Goal: Information Seeking & Learning: Learn about a topic

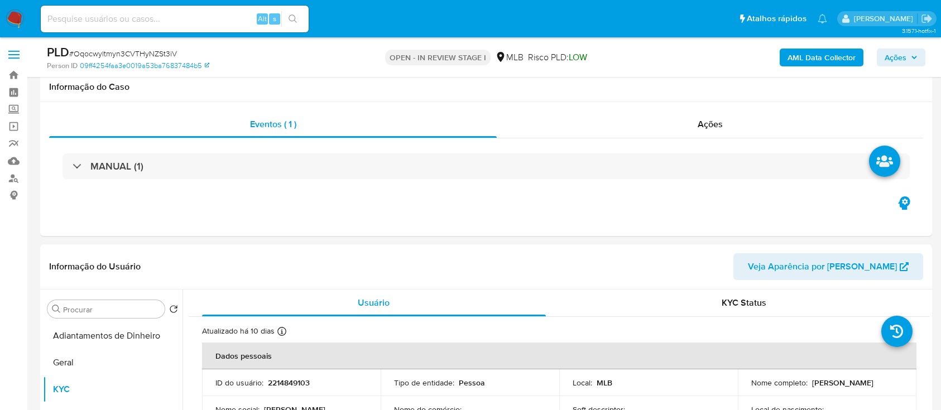
select select "10"
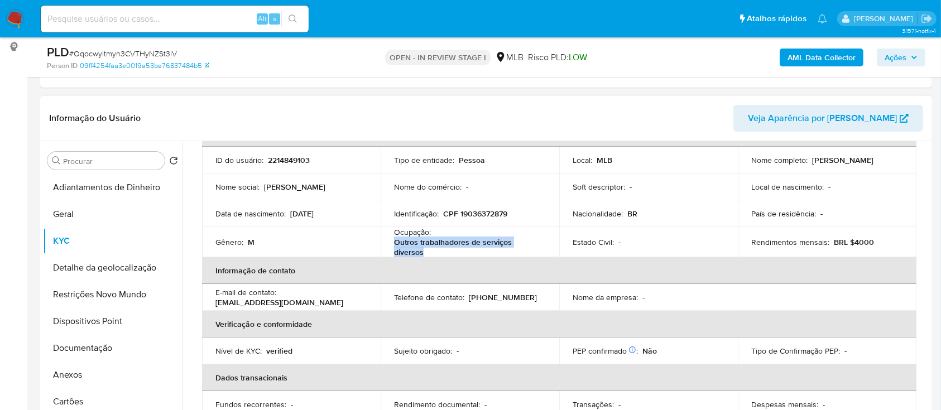
scroll to position [148, 0]
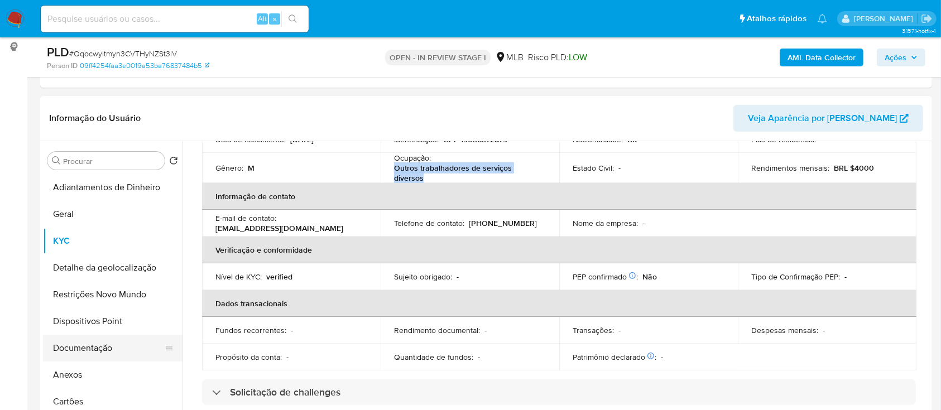
click at [84, 355] on button "Documentação" at bounding box center [108, 348] width 131 height 27
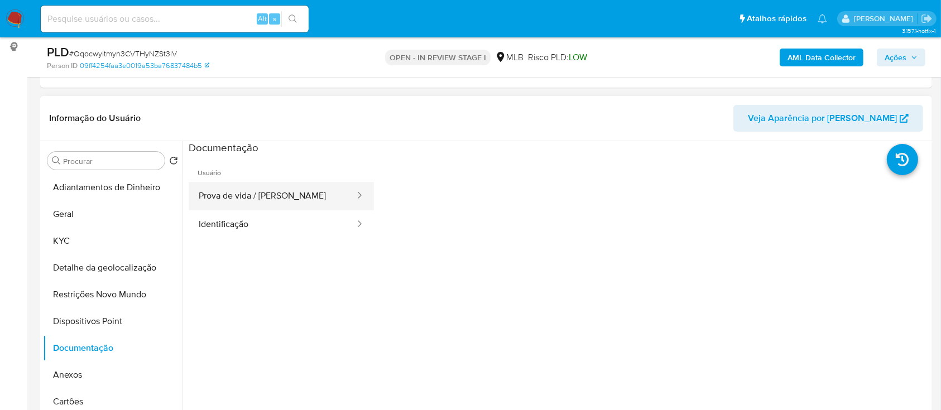
click at [260, 189] on button "Prova de vida / Selfie" at bounding box center [272, 196] width 167 height 28
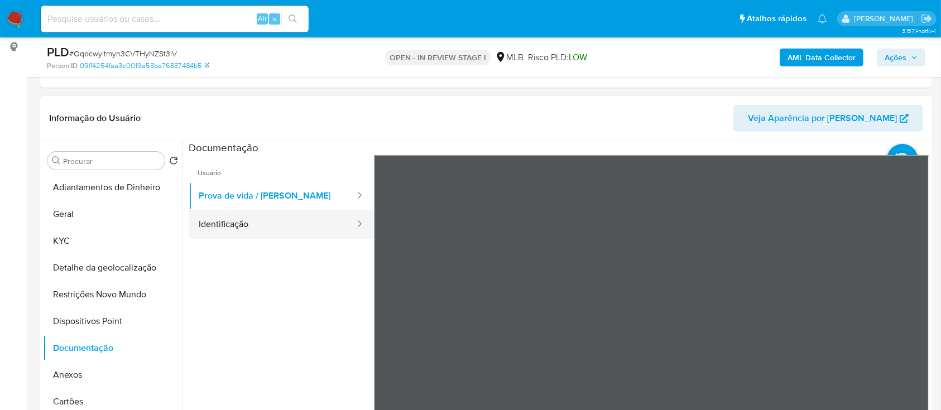
click at [297, 228] on button "Identificação" at bounding box center [272, 224] width 167 height 28
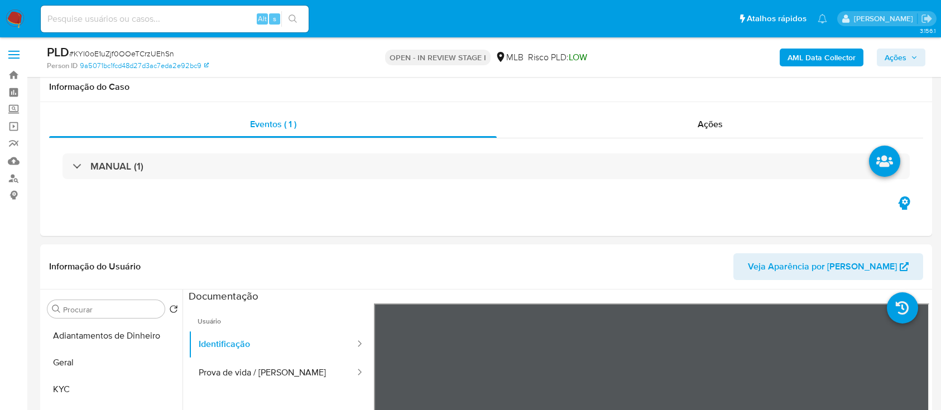
select select "10"
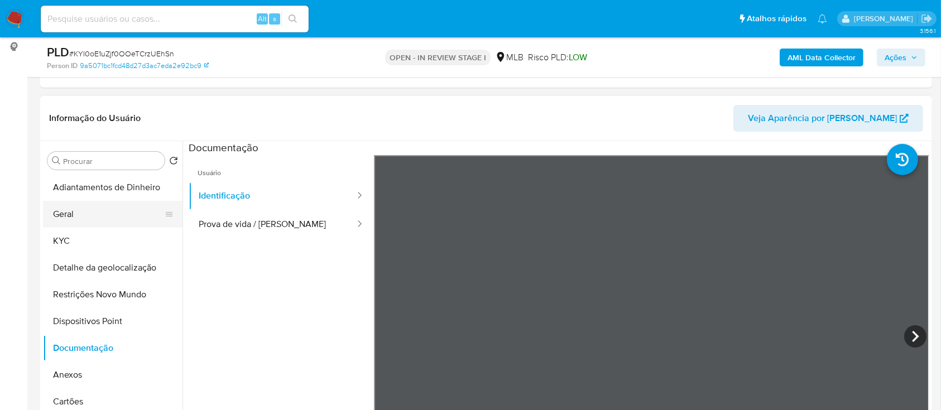
click at [71, 219] on button "Geral" at bounding box center [108, 214] width 131 height 27
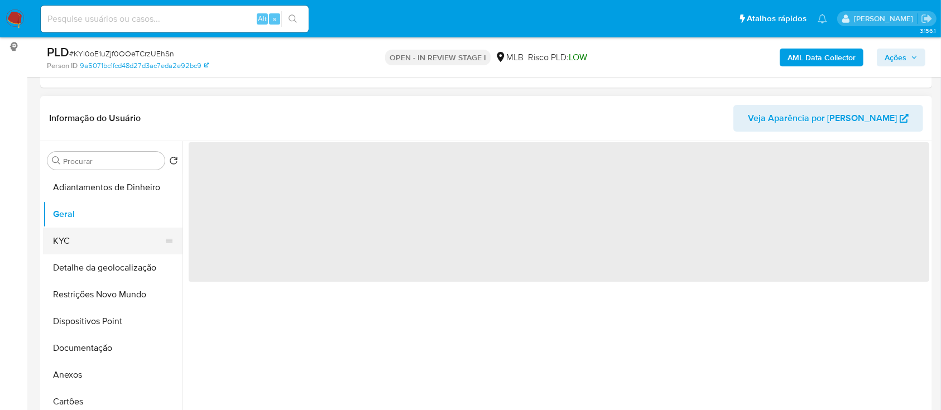
click at [73, 243] on button "KYC" at bounding box center [108, 241] width 131 height 27
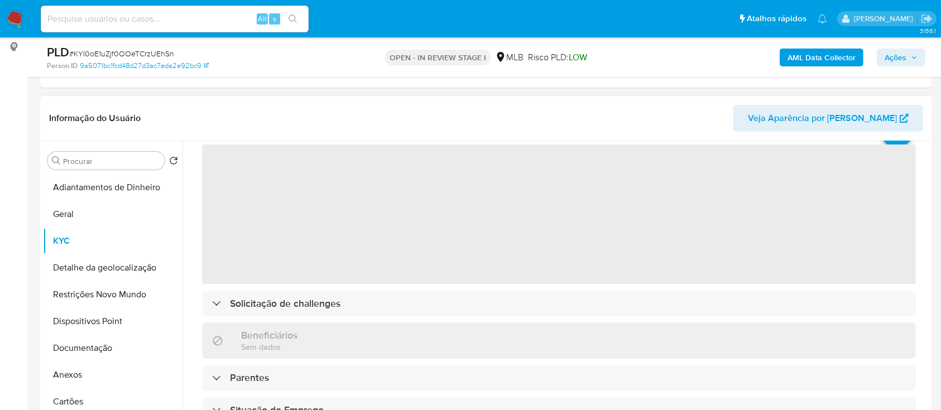
scroll to position [74, 0]
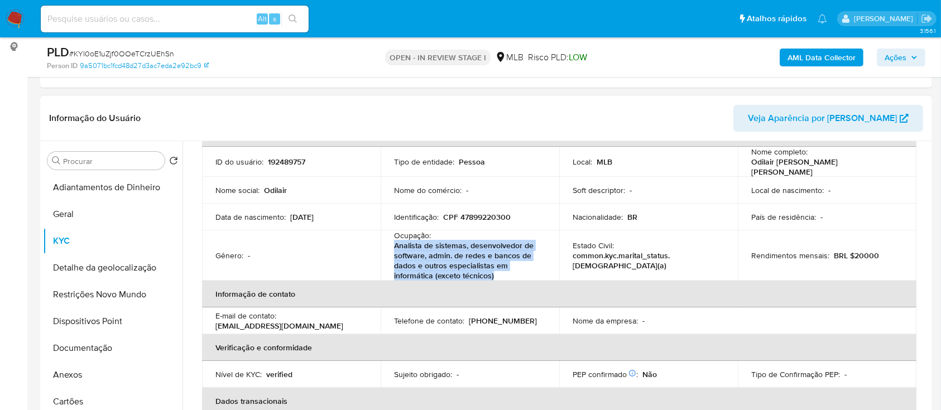
drag, startPoint x: 511, startPoint y: 274, endPoint x: 393, endPoint y: 246, distance: 120.5
click at [394, 246] on p "Analista de sistemas, desenvolvedor de software, admin. de redes e bancos de da…" at bounding box center [467, 261] width 147 height 40
copy p "Analista de sistemas, desenvolvedor de software, admin. de redes e bancos de da…"
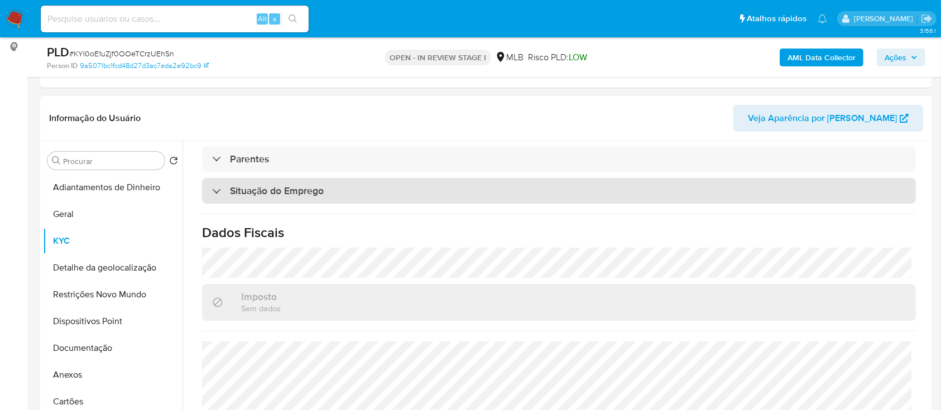
scroll to position [498, 0]
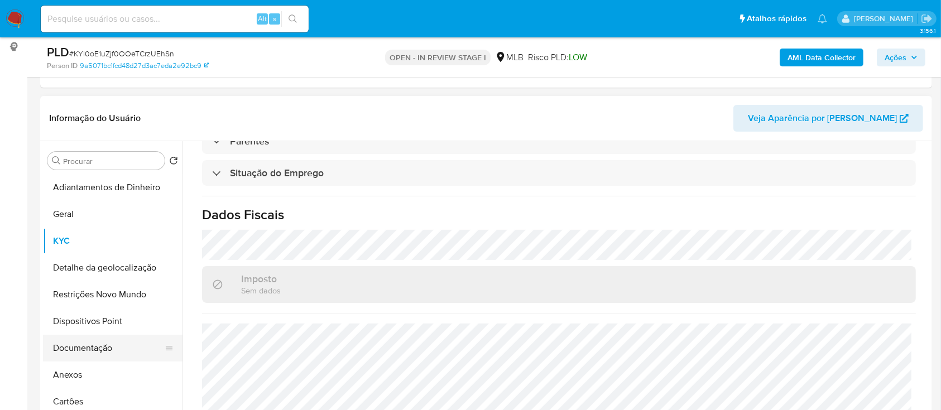
drag, startPoint x: 102, startPoint y: 345, endPoint x: 123, endPoint y: 347, distance: 21.3
click at [102, 344] on button "Documentação" at bounding box center [108, 348] width 131 height 27
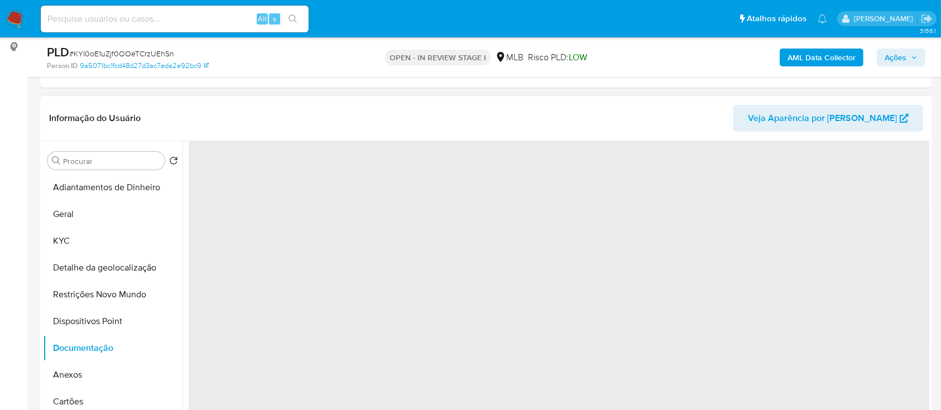
scroll to position [0, 0]
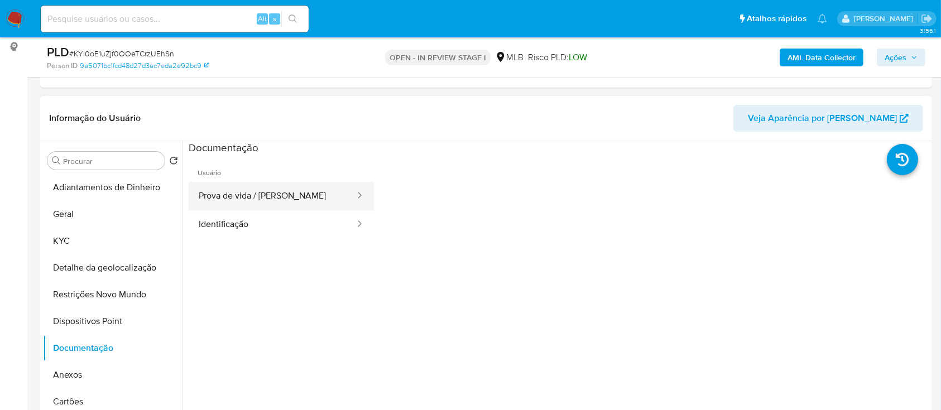
click at [252, 194] on button "Prova de vida / Selfie" at bounding box center [272, 196] width 167 height 28
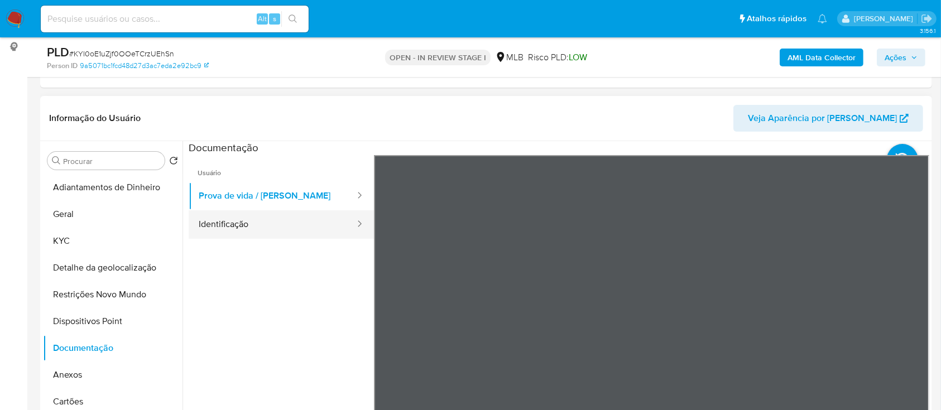
click at [241, 222] on button "Identificação" at bounding box center [272, 224] width 167 height 28
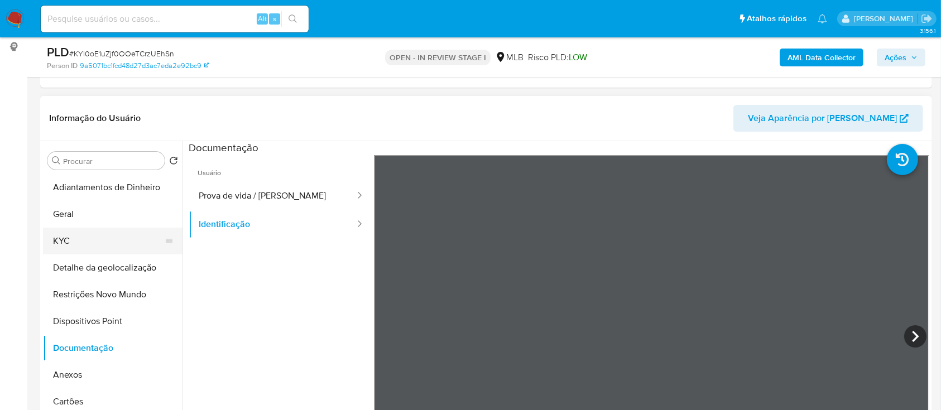
click at [86, 233] on button "KYC" at bounding box center [108, 241] width 131 height 27
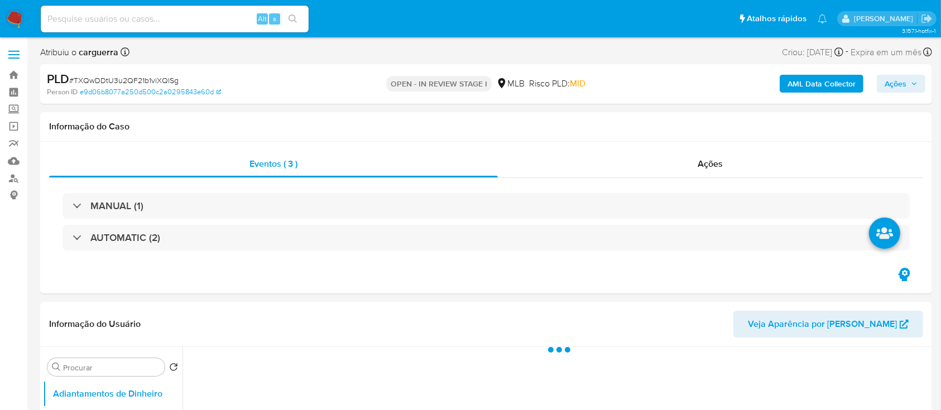
select select "10"
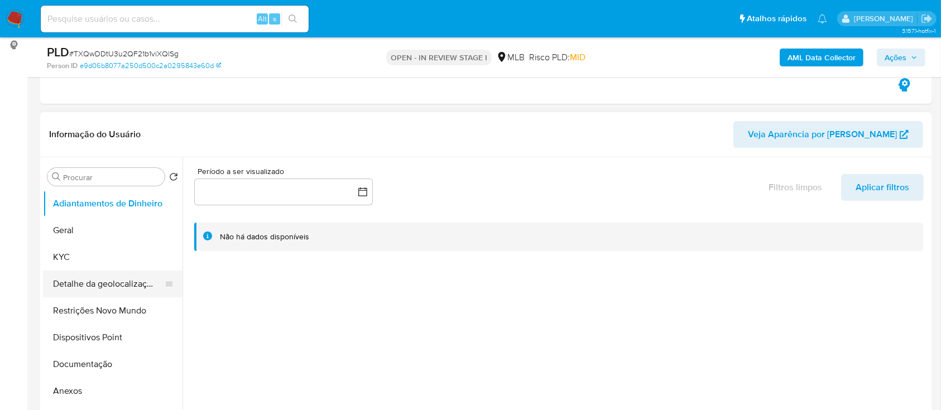
scroll to position [148, 0]
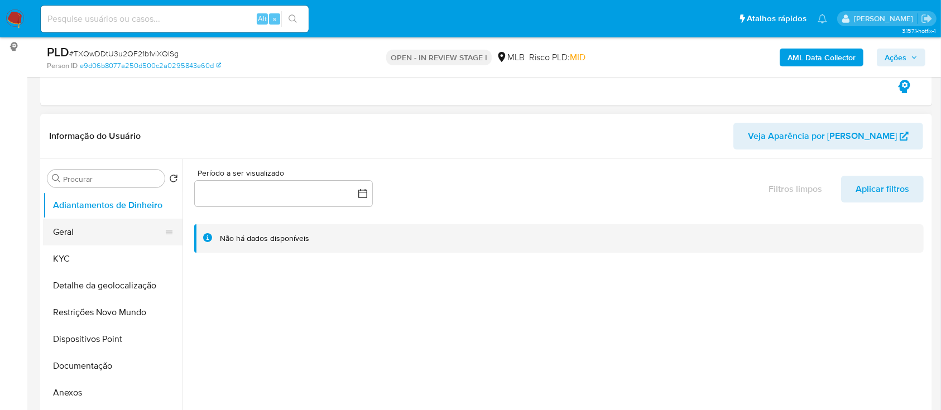
drag, startPoint x: 90, startPoint y: 234, endPoint x: 109, endPoint y: 231, distance: 19.2
click at [90, 234] on button "Geral" at bounding box center [108, 232] width 131 height 27
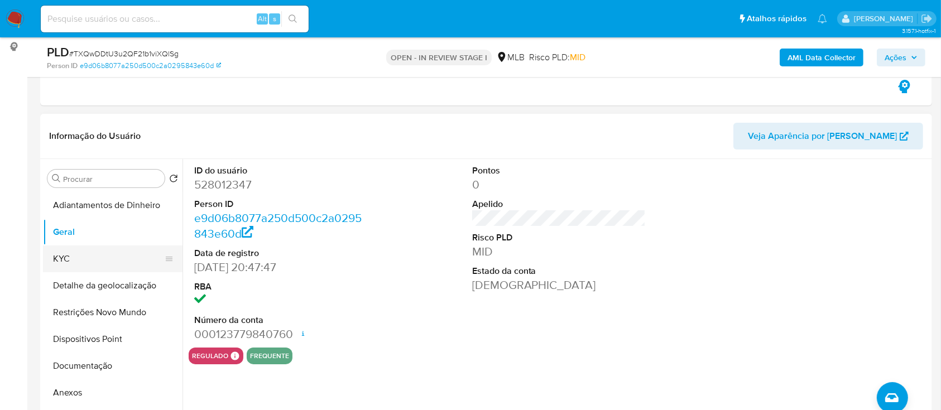
click at [80, 266] on button "KYC" at bounding box center [108, 259] width 131 height 27
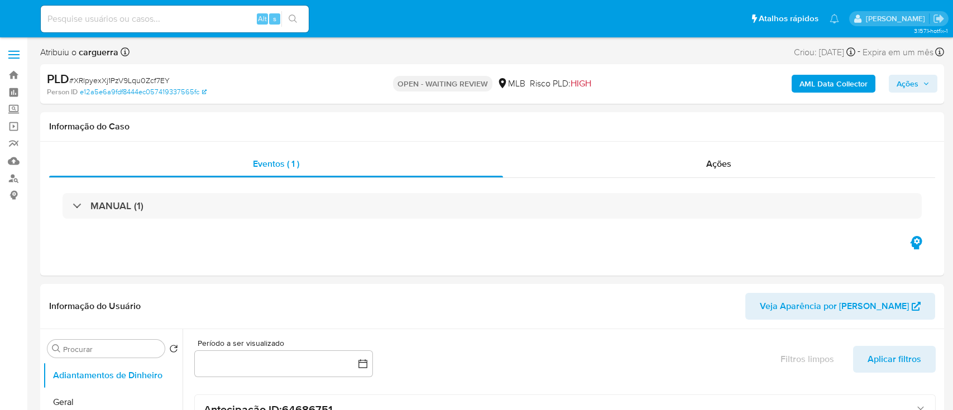
select select "10"
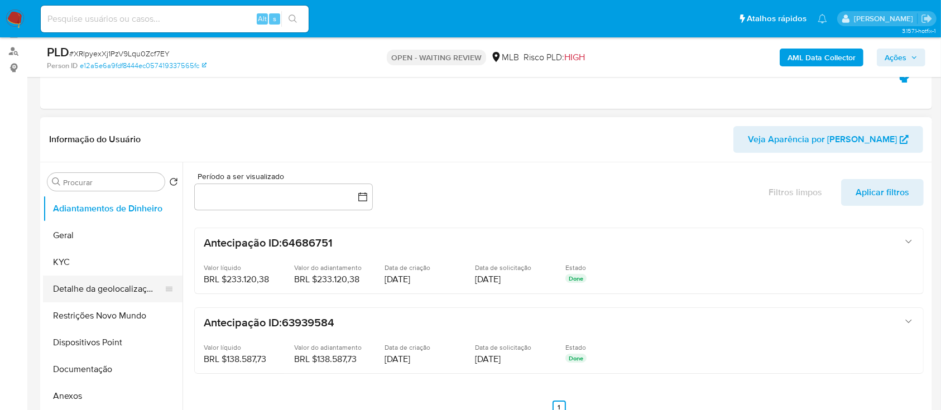
scroll to position [148, 0]
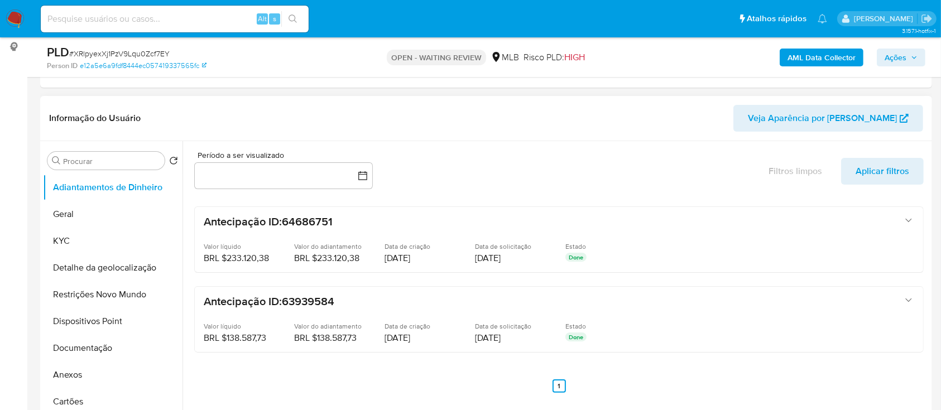
drag, startPoint x: 78, startPoint y: 205, endPoint x: 330, endPoint y: 138, distance: 261.5
click at [78, 206] on button "Geral" at bounding box center [113, 214] width 140 height 27
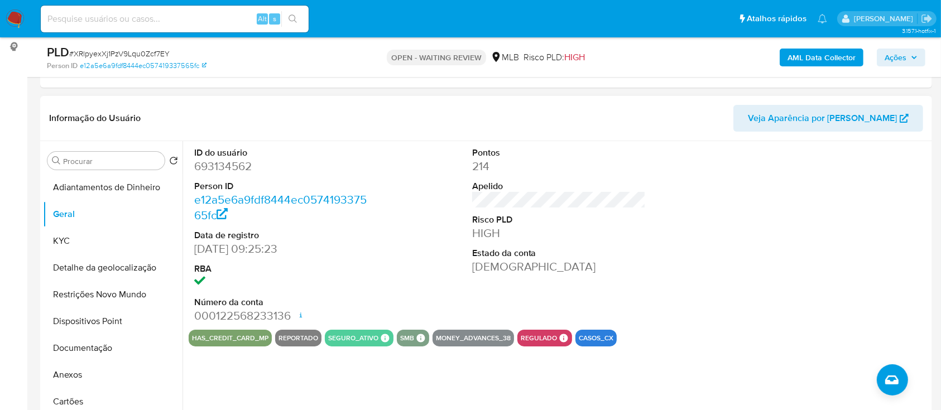
drag, startPoint x: 752, startPoint y: 188, endPoint x: 741, endPoint y: 180, distance: 14.4
click at [747, 184] on div at bounding box center [836, 235] width 185 height 189
click at [83, 243] on button "KYC" at bounding box center [108, 241] width 131 height 27
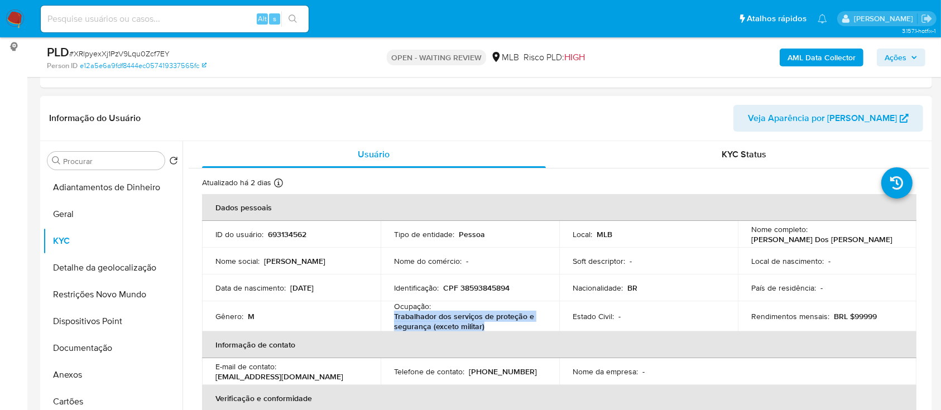
drag, startPoint x: 487, startPoint y: 324, endPoint x: 391, endPoint y: 316, distance: 95.8
click at [391, 316] on td "Ocupação : Trabalhador dos serviços de proteção e segurança (exceto militar)" at bounding box center [470, 316] width 179 height 30
copy p "Trabalhador dos serviços de proteção e segurança (exceto militar)"
click at [77, 205] on button "Geral" at bounding box center [108, 214] width 131 height 27
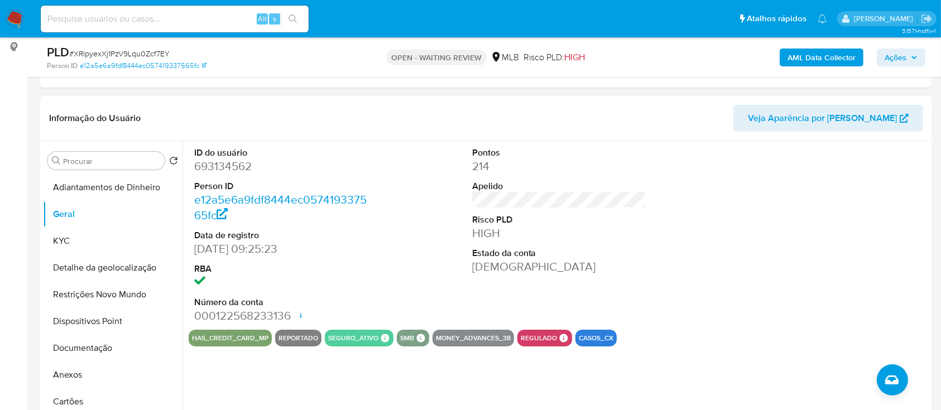
drag, startPoint x: 855, startPoint y: 261, endPoint x: 847, endPoint y: 257, distance: 8.7
click at [854, 261] on div at bounding box center [836, 235] width 185 height 189
click at [107, 241] on button "KYC" at bounding box center [108, 241] width 131 height 27
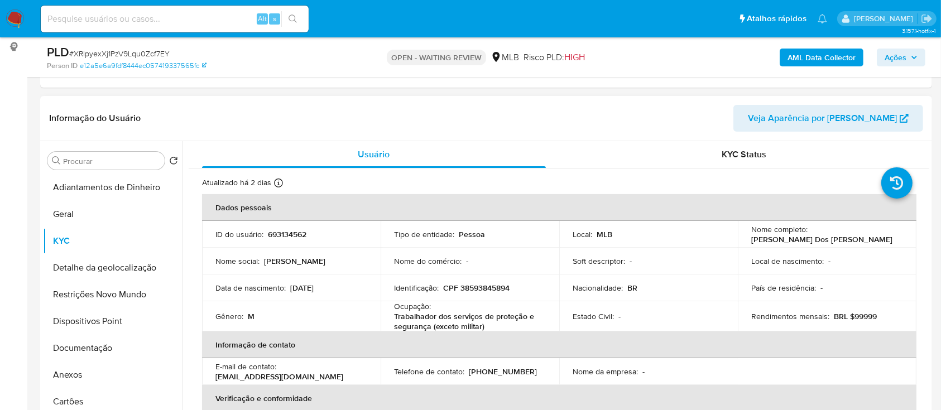
scroll to position [74, 0]
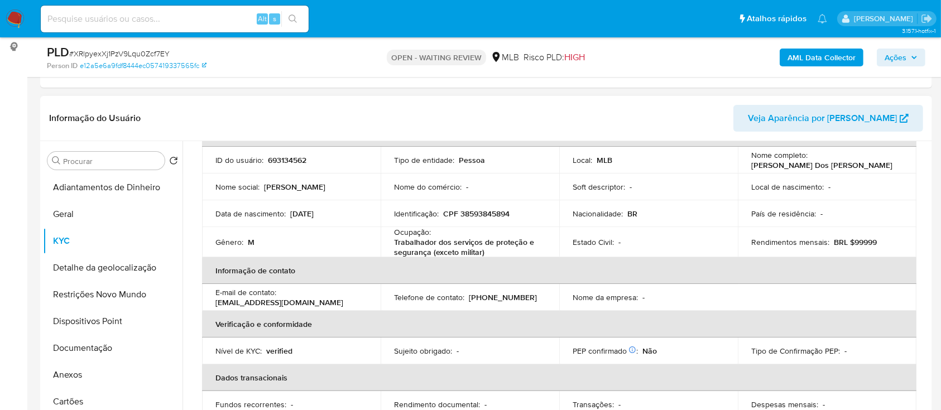
click at [734, 109] on header "Informação do Usuário Veja Aparência por Pessoa" at bounding box center [486, 118] width 874 height 27
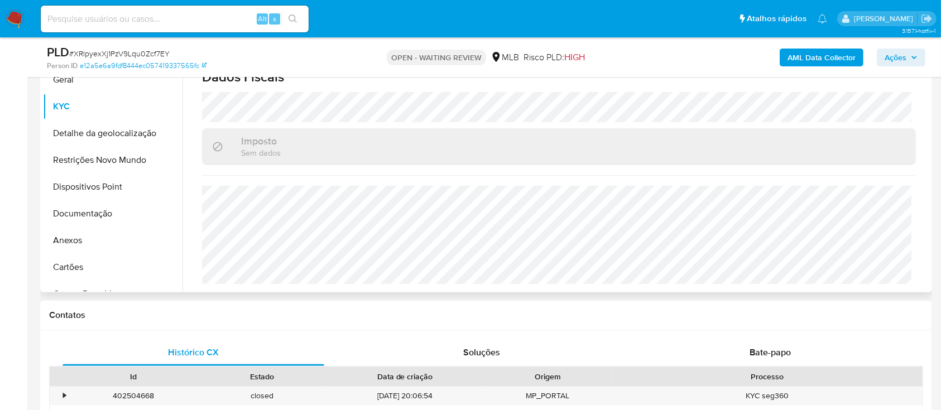
scroll to position [297, 0]
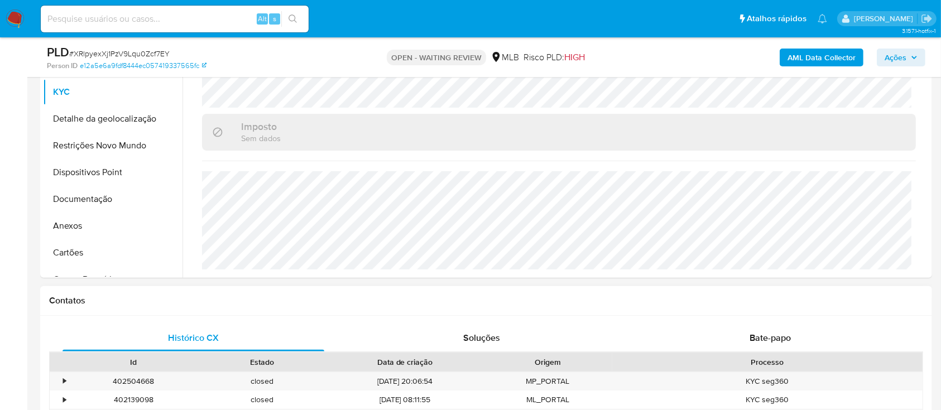
click at [772, 298] on h1 "Contatos" at bounding box center [486, 300] width 874 height 11
drag, startPoint x: 78, startPoint y: 123, endPoint x: 129, endPoint y: 137, distance: 52.7
click at [78, 124] on button "Detalhe da geolocalização" at bounding box center [113, 118] width 140 height 27
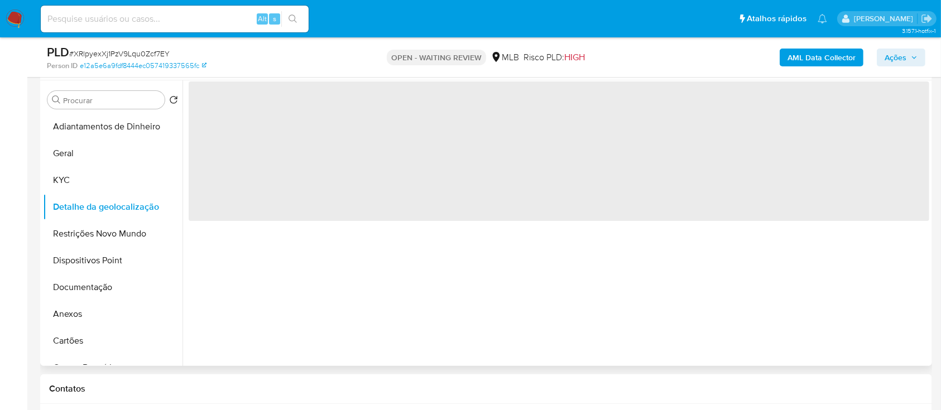
scroll to position [223, 0]
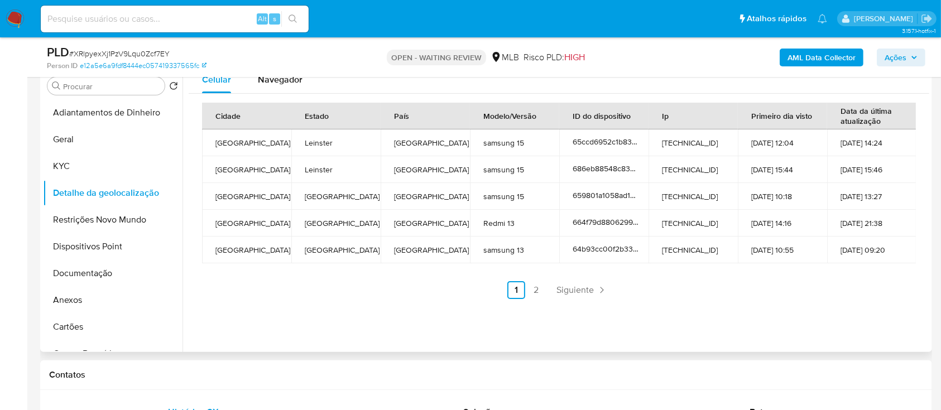
click at [796, 305] on div "Cidade Estado País Modelo/Versão ID do dispositivo Ip Primeiro dia visto Data d…" at bounding box center [559, 201] width 741 height 214
click at [530, 293] on link "2" at bounding box center [536, 290] width 18 height 18
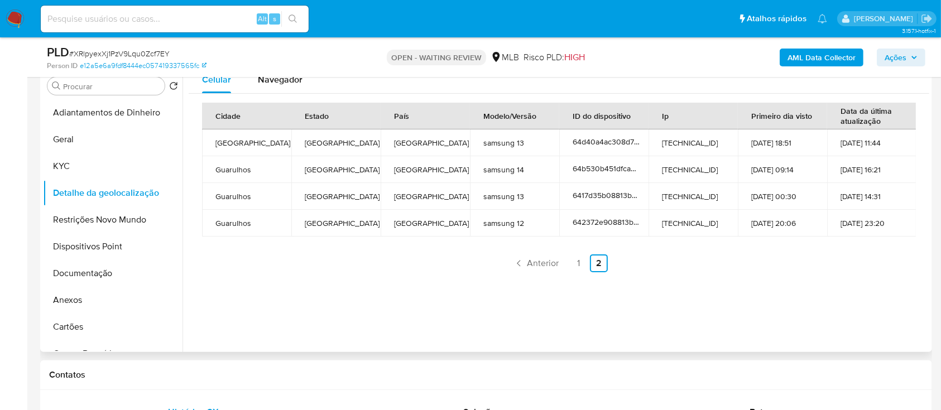
click at [767, 276] on div "Cidade Estado País Modelo/Versão ID do dispositivo Ip Primeiro dia visto Data d…" at bounding box center [559, 188] width 741 height 188
click at [110, 210] on button "Restrições Novo Mundo" at bounding box center [108, 219] width 131 height 27
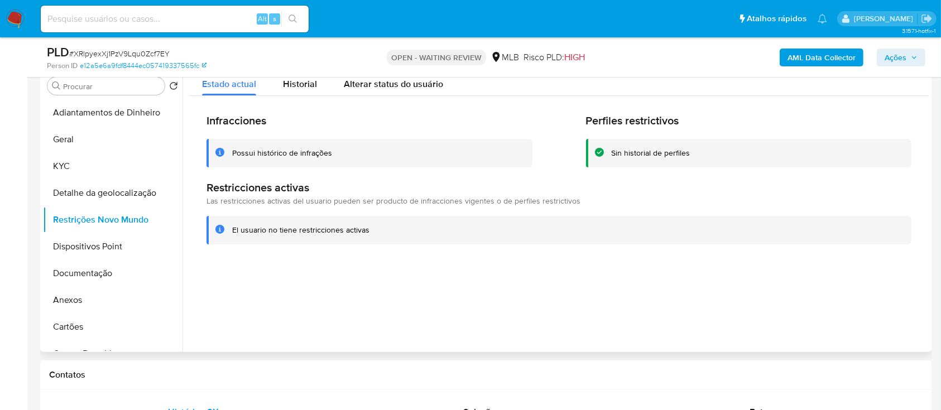
click at [844, 285] on div at bounding box center [555, 209] width 747 height 286
click at [109, 254] on button "Dispositivos Point" at bounding box center [108, 246] width 131 height 27
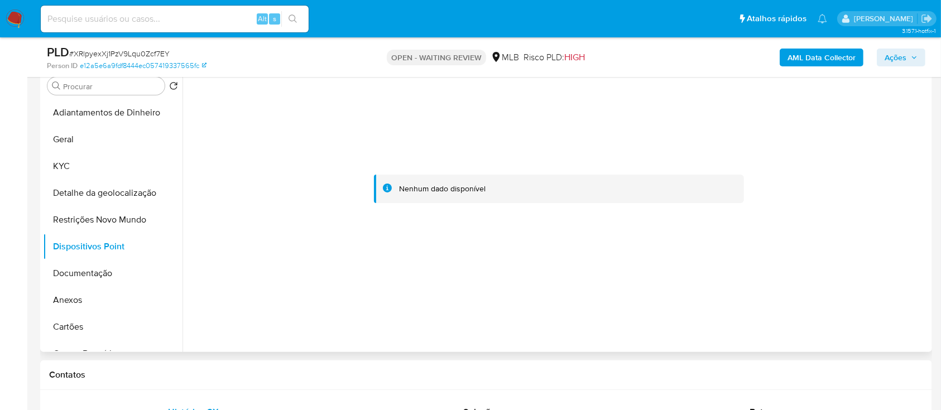
click at [849, 194] on div at bounding box center [559, 189] width 741 height 246
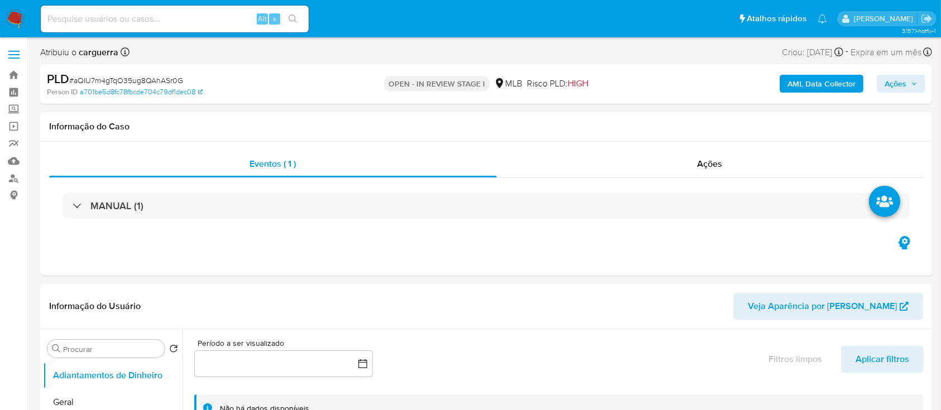
select select "10"
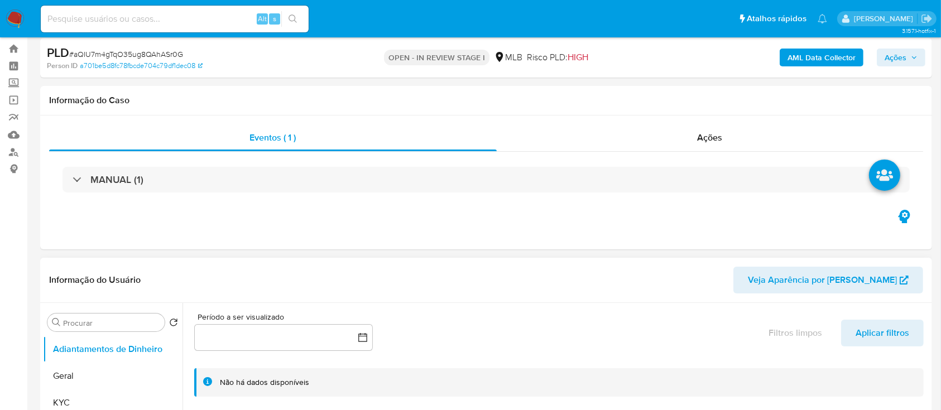
scroll to position [148, 0]
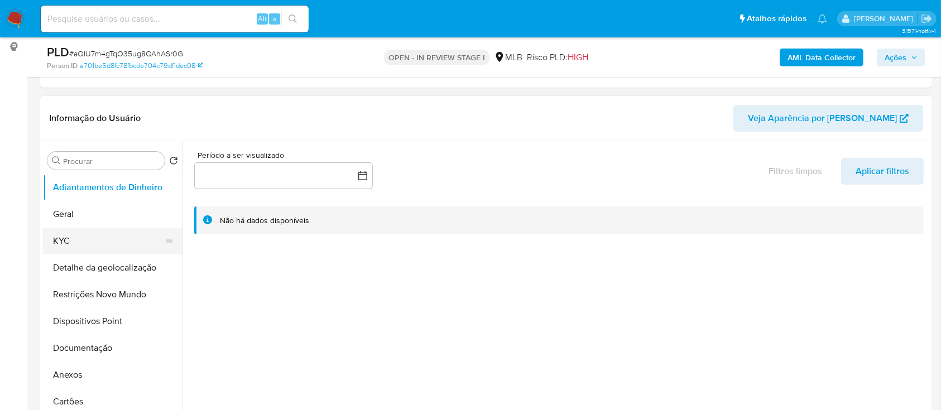
click at [68, 238] on button "KYC" at bounding box center [108, 241] width 131 height 27
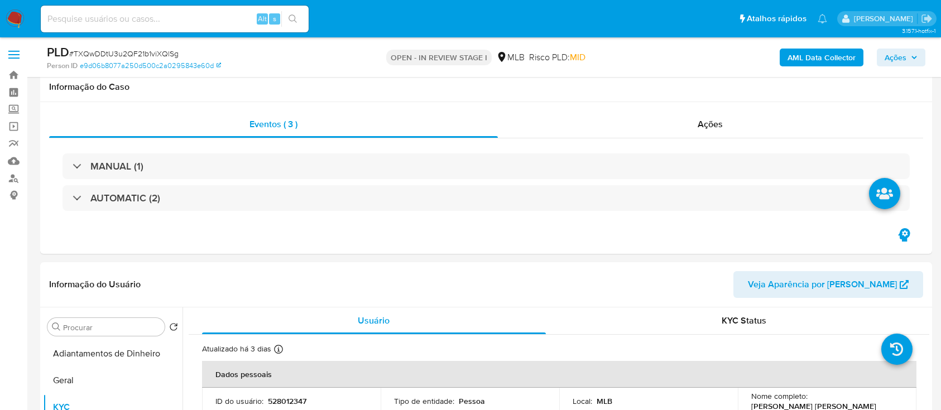
select select "10"
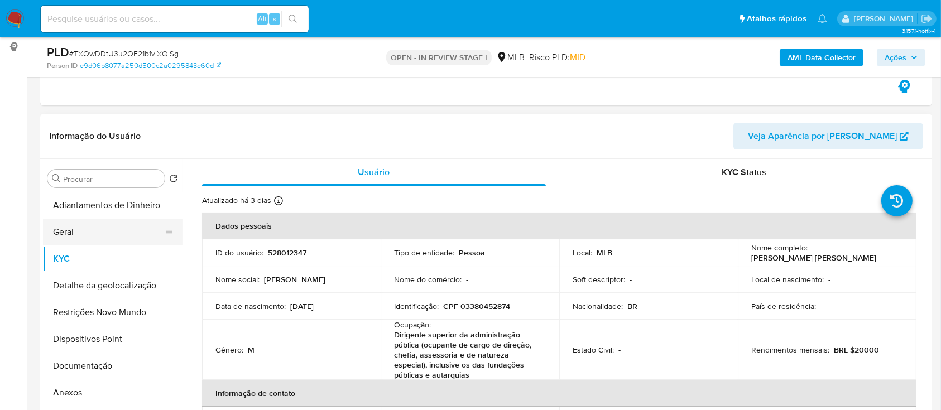
click at [87, 225] on button "Geral" at bounding box center [108, 232] width 131 height 27
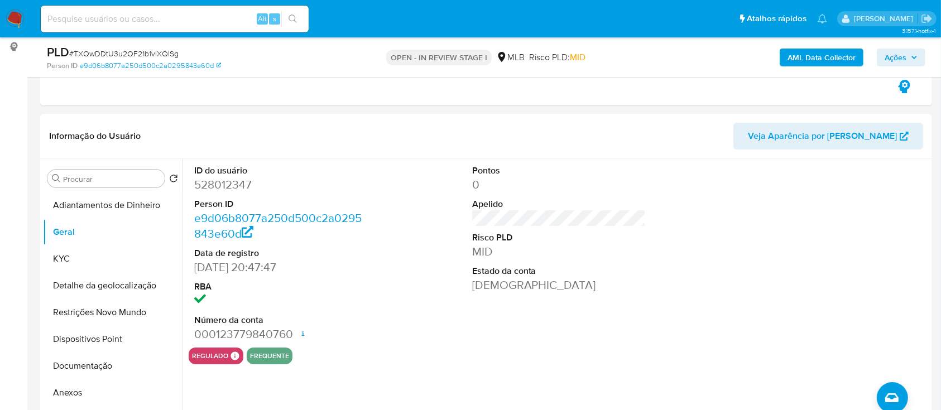
drag, startPoint x: 804, startPoint y: 195, endPoint x: 394, endPoint y: 4, distance: 451.7
click at [780, 189] on div at bounding box center [836, 253] width 185 height 189
